Goal: Register for event/course

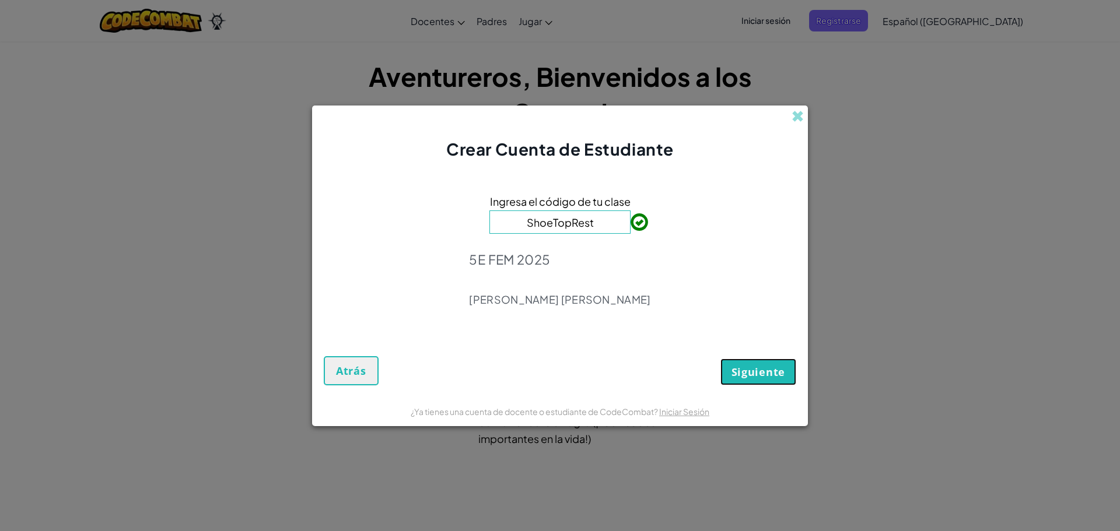
click at [736, 370] on span "Siguiente" at bounding box center [758, 372] width 54 height 14
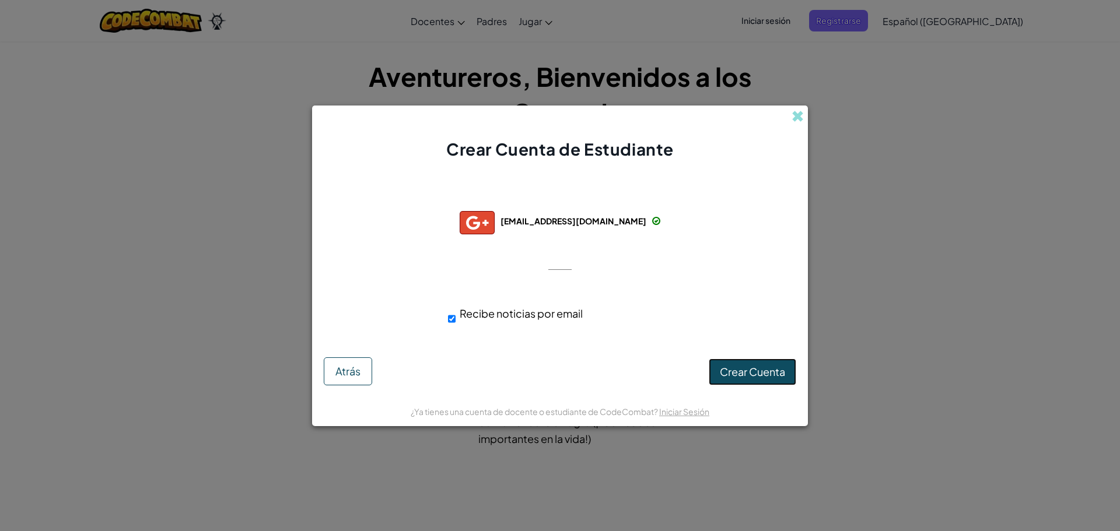
click at [750, 373] on span "Crear Cuenta" at bounding box center [752, 371] width 65 height 13
click at [721, 377] on button "Crear Cuenta" at bounding box center [751, 372] width 87 height 27
click at [524, 315] on span "Recibe noticias por email" at bounding box center [520, 313] width 123 height 13
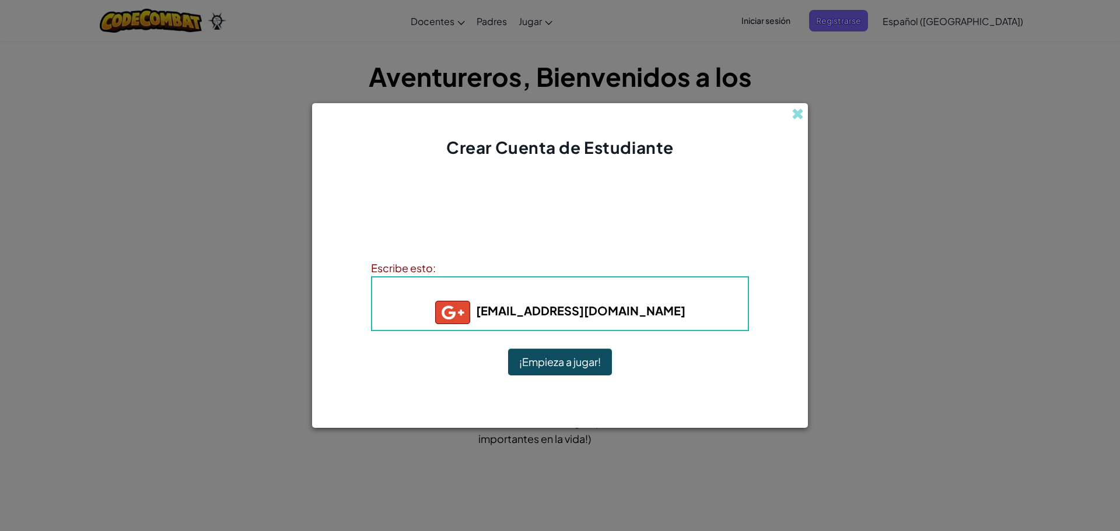
click at [537, 370] on button "¡Empieza a jugar!" at bounding box center [560, 362] width 104 height 27
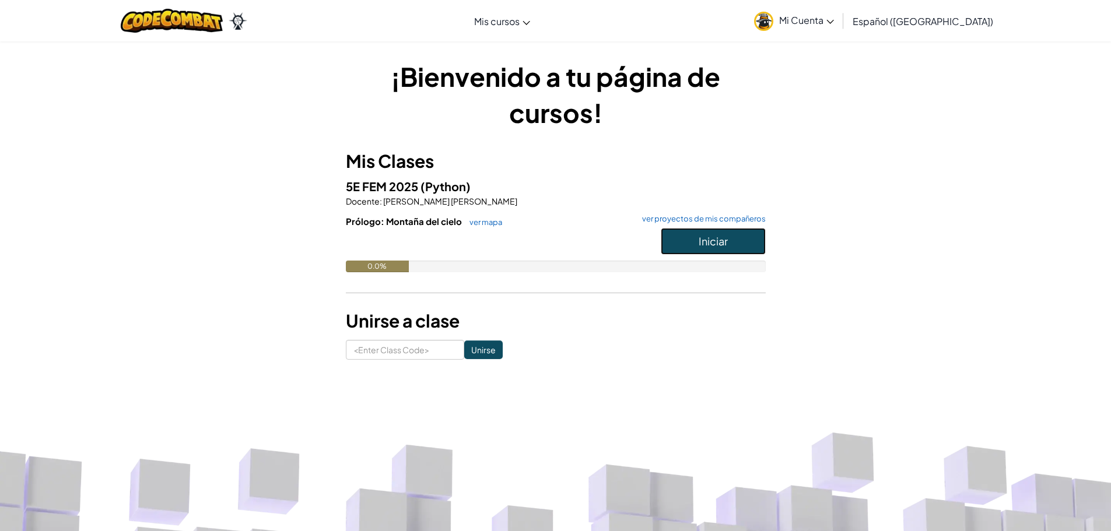
click at [694, 231] on button "Iniciar" at bounding box center [713, 241] width 105 height 27
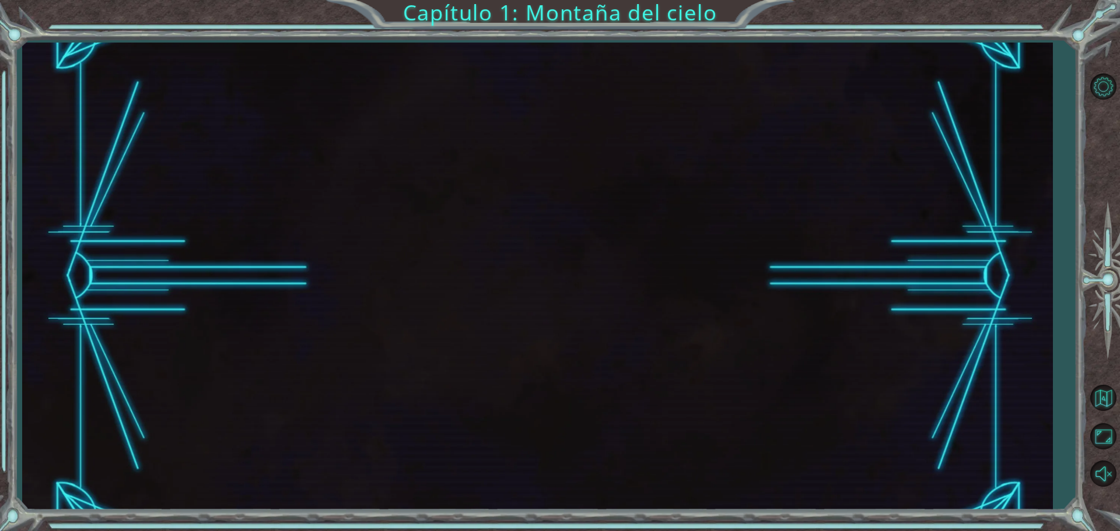
click at [699, 238] on div at bounding box center [537, 277] width 1030 height 468
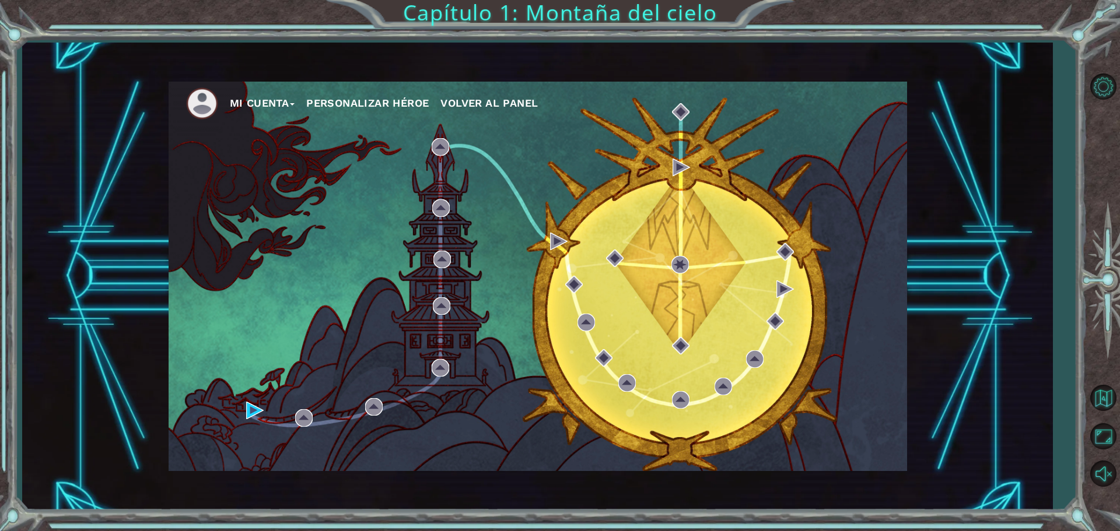
click at [587, 251] on div "Mi Cuenta Personalizar héroe Volver al panel" at bounding box center [538, 276] width 738 height 389
